Goal: Check status: Check status

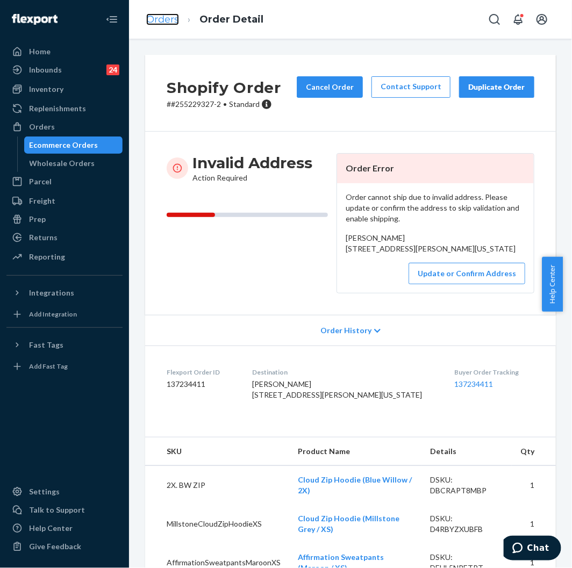
click at [164, 15] on link "Orders" at bounding box center [162, 19] width 33 height 12
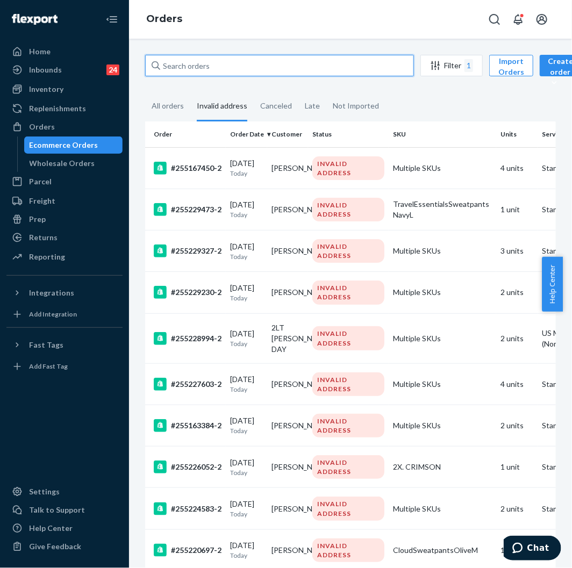
drag, startPoint x: 219, startPoint y: 62, endPoint x: 226, endPoint y: 70, distance: 10.7
click at [224, 68] on input "text" at bounding box center [279, 65] width 269 height 21
drag, startPoint x: 226, startPoint y: 70, endPoint x: 175, endPoint y: 101, distance: 59.5
click at [175, 101] on div "All orders" at bounding box center [168, 107] width 32 height 30
click at [145, 92] on input "All orders" at bounding box center [145, 92] width 0 height 0
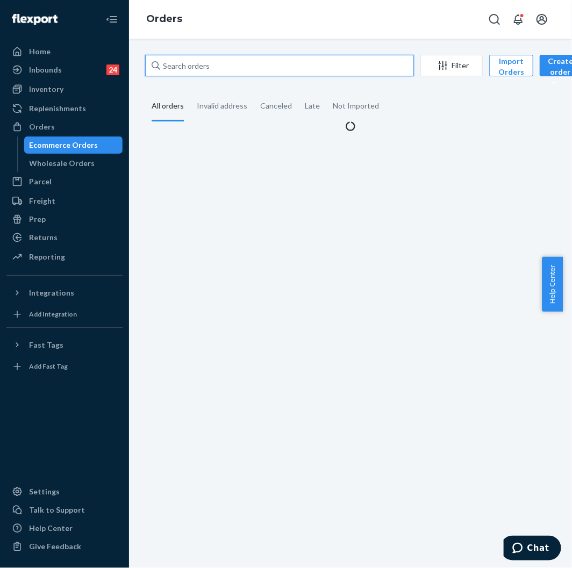
click at [201, 68] on input "text" at bounding box center [279, 65] width 269 height 21
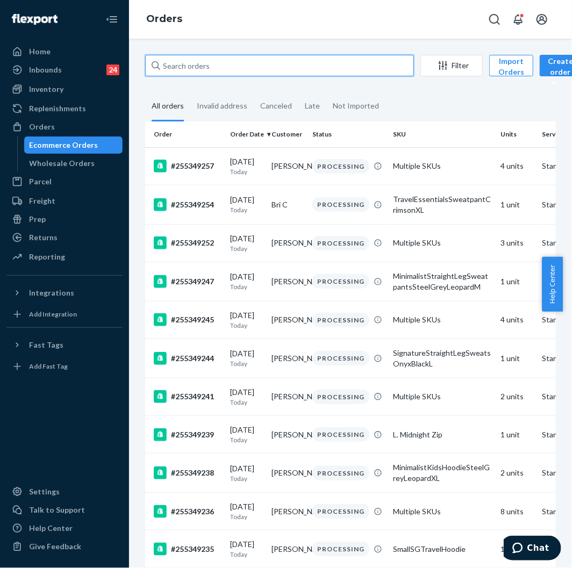
paste input "255231675"
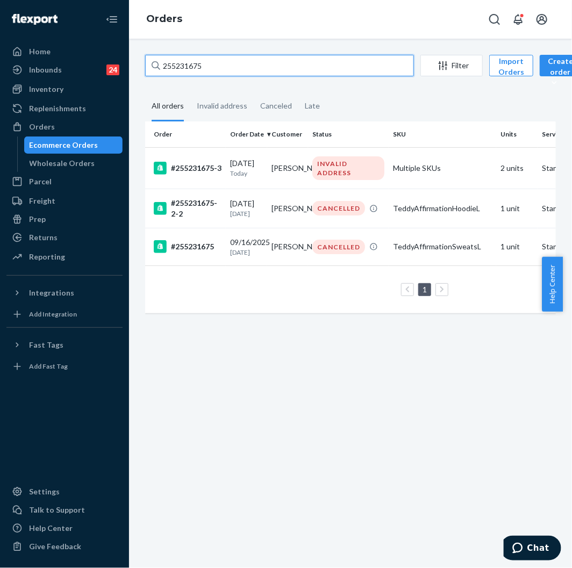
drag, startPoint x: 227, startPoint y: 71, endPoint x: 153, endPoint y: 71, distance: 74.7
click at [153, 71] on div "255231675" at bounding box center [279, 65] width 269 height 21
paste input "3796128"
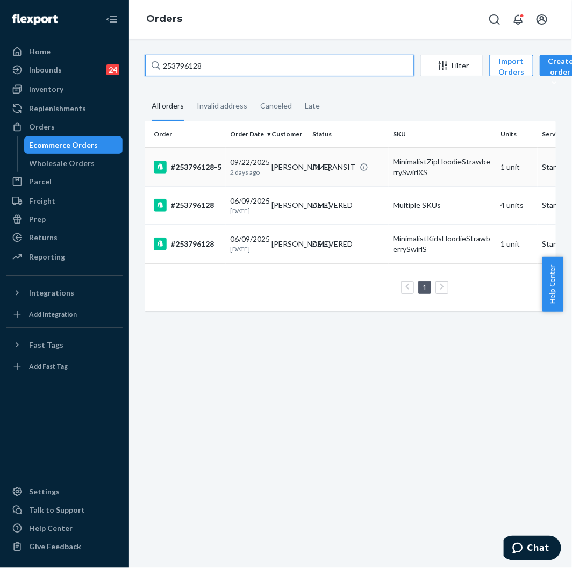
type input "253796128"
click at [228, 173] on td "[DATE] [DATE]" at bounding box center [246, 166] width 41 height 39
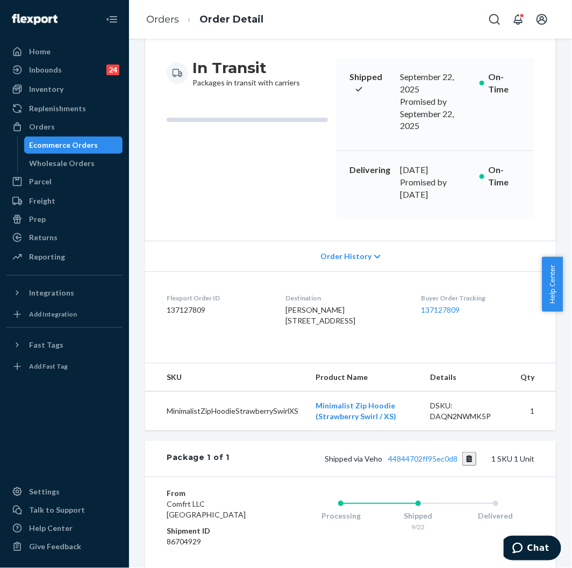
scroll to position [119, 0]
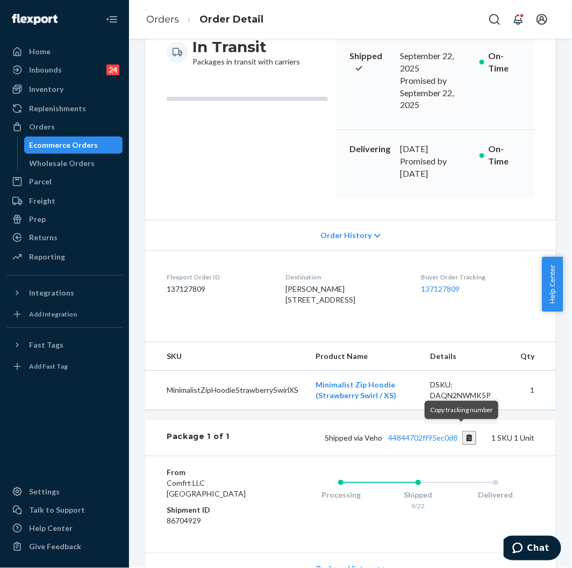
click at [462, 431] on button "Copy tracking number" at bounding box center [469, 438] width 15 height 14
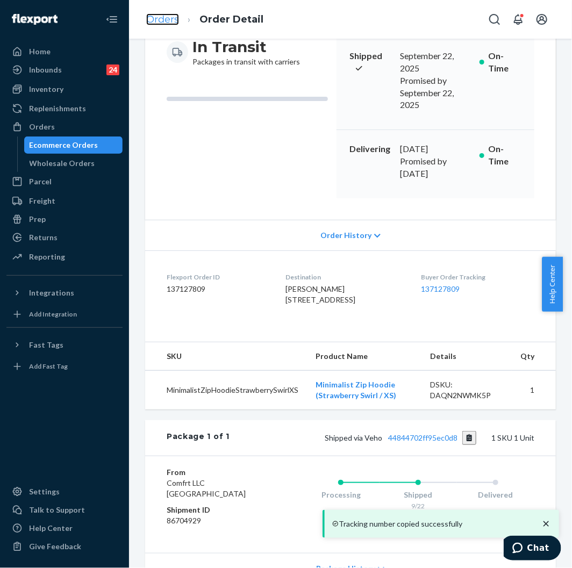
click at [163, 20] on link "Orders" at bounding box center [162, 19] width 33 height 12
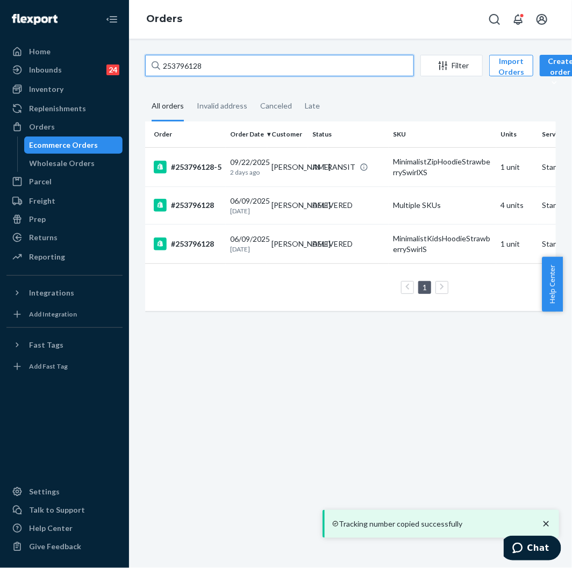
drag, startPoint x: 215, startPoint y: 60, endPoint x: 158, endPoint y: 77, distance: 58.8
click at [158, 77] on div "253796128 Filter Import Orders Create order Ecommerce order Removal order" at bounding box center [350, 67] width 410 height 24
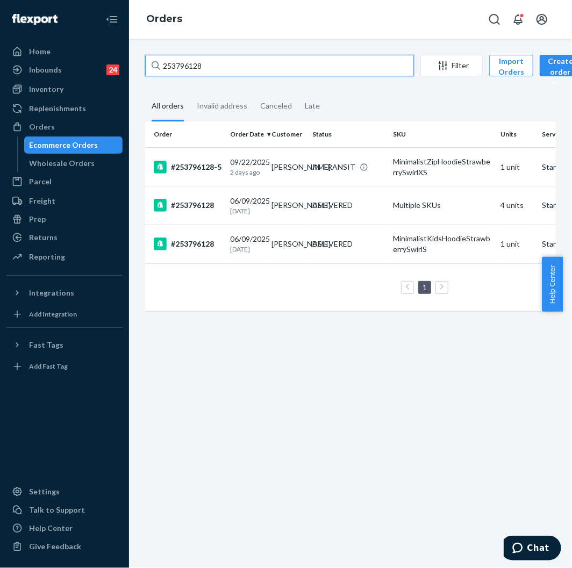
paste input "403563"
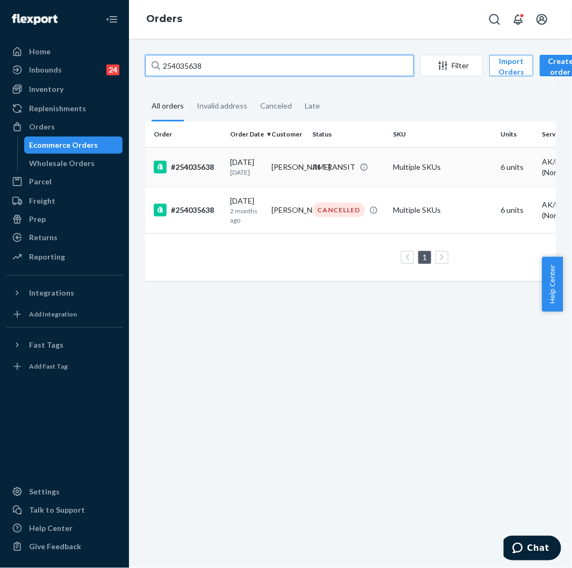
type input "254035638"
click at [211, 171] on div "#254035638" at bounding box center [188, 167] width 68 height 13
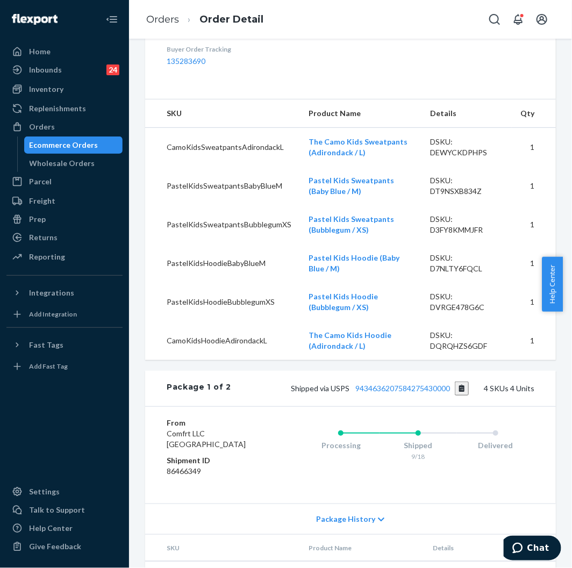
scroll to position [417, 0]
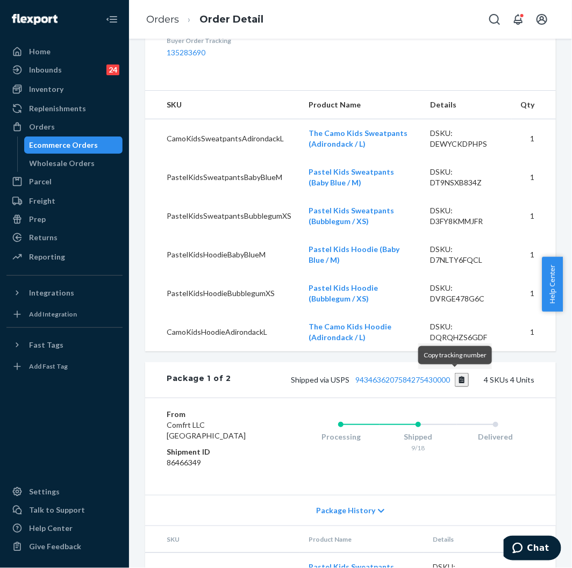
click at [458, 373] on button "Copy tracking number" at bounding box center [462, 380] width 15 height 14
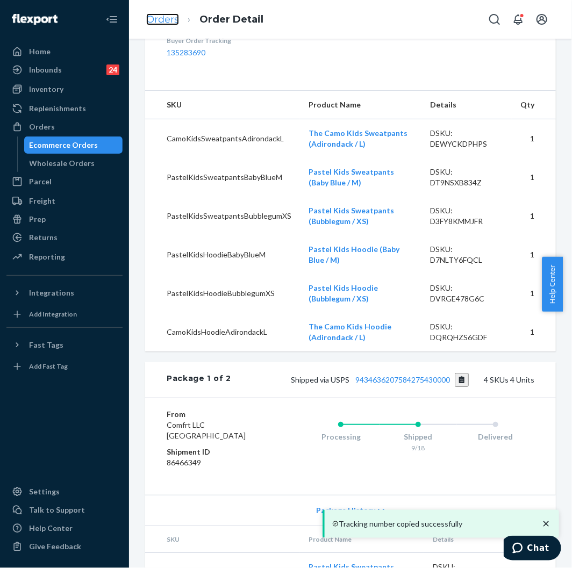
click at [169, 17] on link "Orders" at bounding box center [162, 19] width 33 height 12
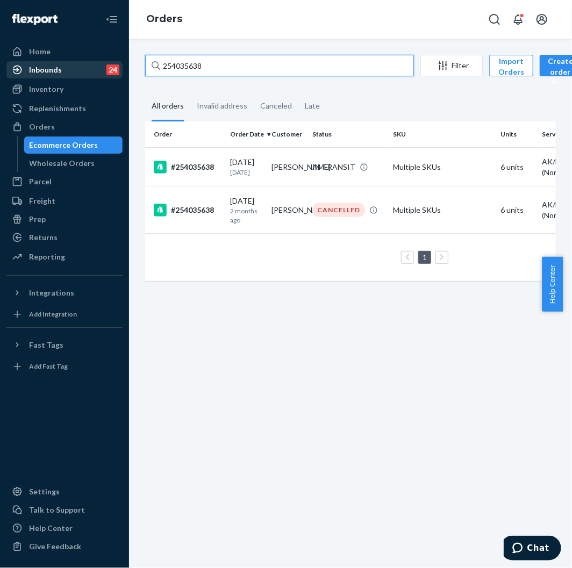
drag, startPoint x: 212, startPoint y: 64, endPoint x: 122, endPoint y: 66, distance: 90.3
click at [122, 66] on div "Home Inbounds 24 Shipping Plans Problems 24 Inventory Products Replenishments O…" at bounding box center [286, 284] width 572 height 568
paste input "513459"
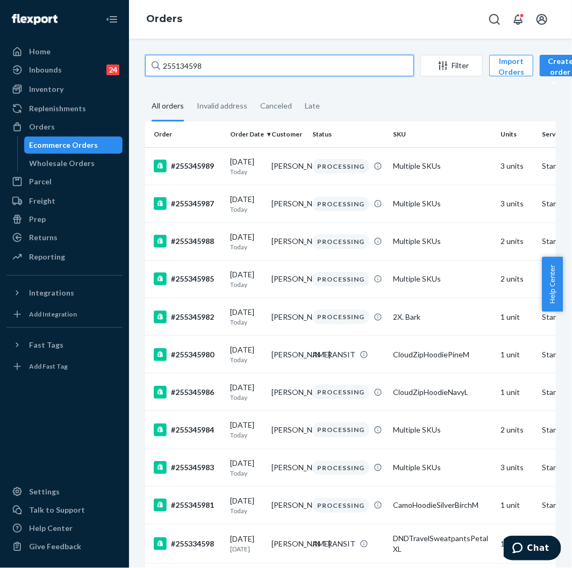
type input "255134598"
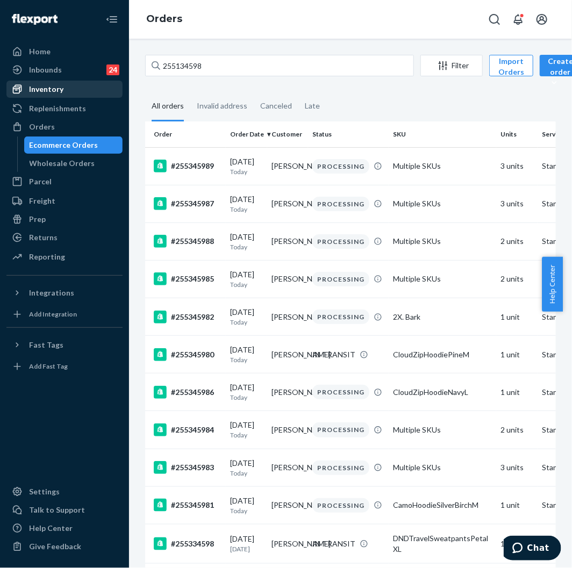
click at [73, 92] on div "Inventory" at bounding box center [65, 89] width 114 height 15
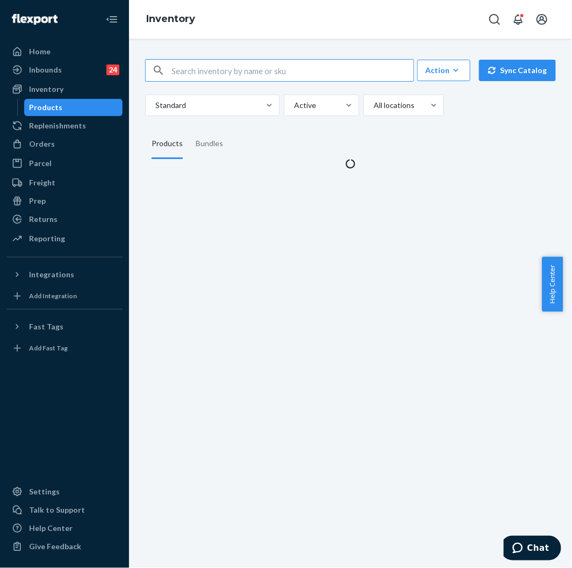
click at [207, 77] on input "text" at bounding box center [292, 70] width 242 height 21
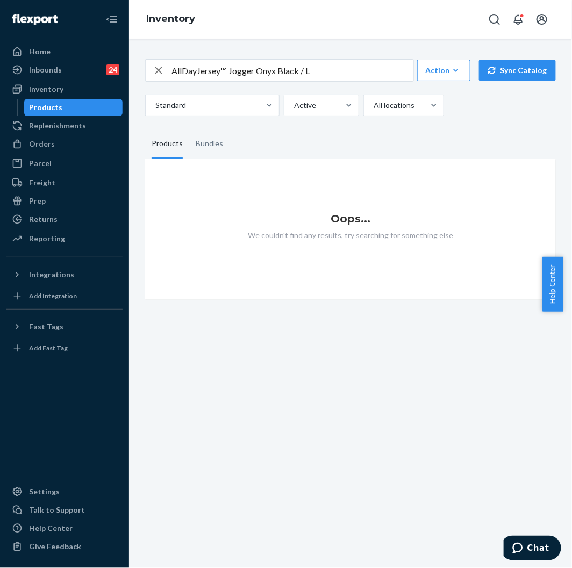
click at [233, 79] on input "AllDayJersey™ Jogger Onyx Black / L" at bounding box center [292, 70] width 242 height 21
click at [225, 62] on div "AllDayJersey™ Jogger Onyx Black / L Action Create product Create bundle Bulk cr…" at bounding box center [350, 70] width 410 height 23
click at [218, 77] on input "AllDayJersey™ Jogger Onyx Black / L" at bounding box center [292, 70] width 242 height 21
paste input "BrushJerseySweatpantsOnyxBlack"
type input "BrushJerseySweatpantsOnyxBlackL"
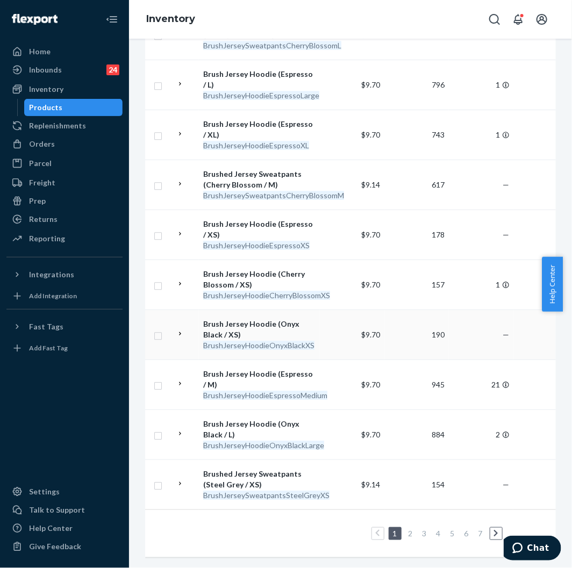
scroll to position [954, 0]
click at [160, 429] on input "checkbox" at bounding box center [158, 434] width 9 height 11
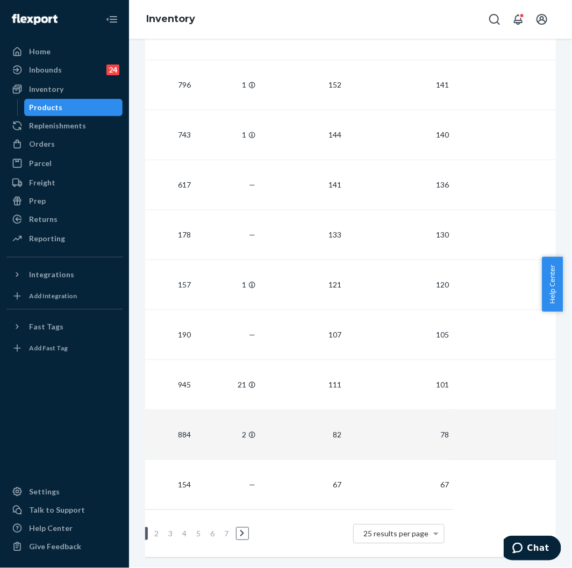
scroll to position [0, 294]
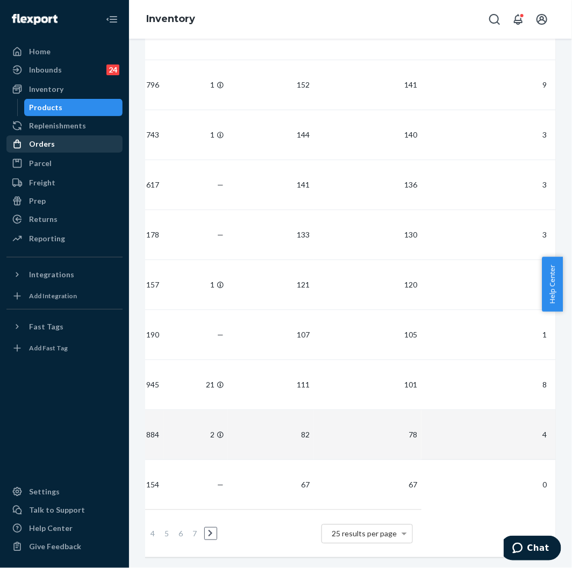
checkbox input "true"
click at [46, 139] on div "Orders" at bounding box center [42, 144] width 26 height 11
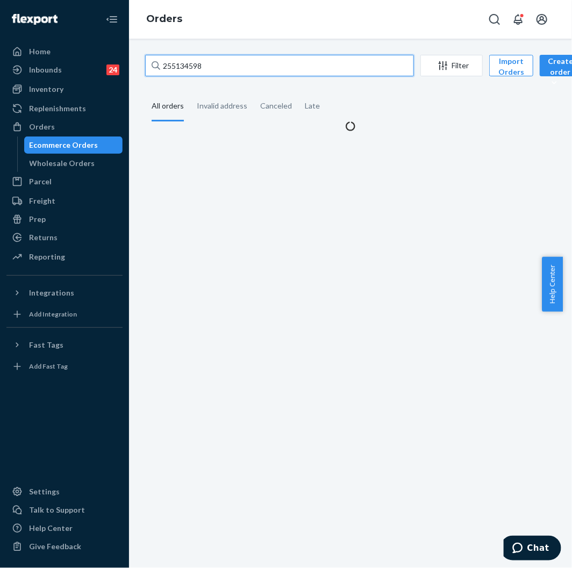
drag, startPoint x: 210, startPoint y: 71, endPoint x: 160, endPoint y: 63, distance: 50.5
click at [160, 63] on div "255134598" at bounding box center [279, 65] width 269 height 21
paste input "009046"
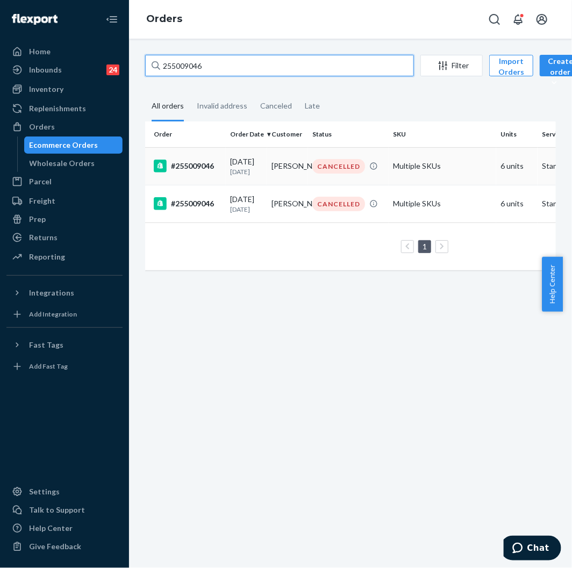
type input "255009046"
click at [201, 172] on div "#255009046" at bounding box center [188, 166] width 68 height 13
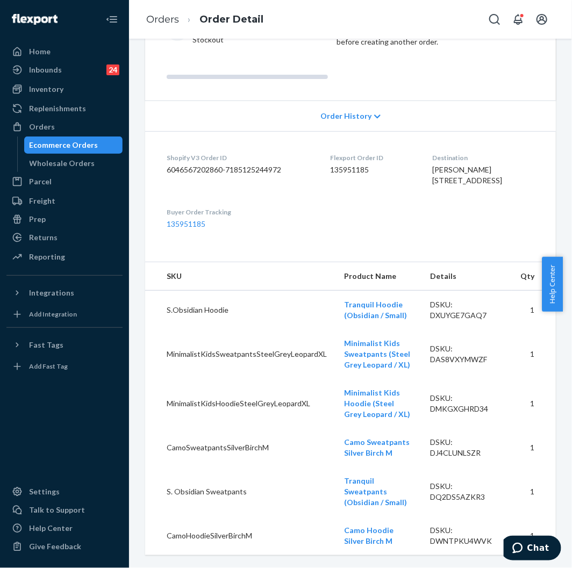
scroll to position [160, 0]
